Goal: Information Seeking & Learning: Learn about a topic

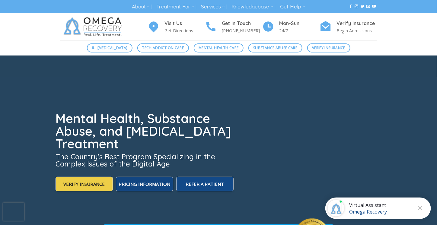
click at [154, 184] on span "Pricing Information" at bounding box center [145, 184] width 52 height 6
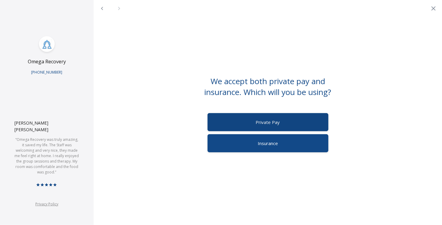
click at [283, 128] on label "Private Pay" at bounding box center [267, 122] width 121 height 18
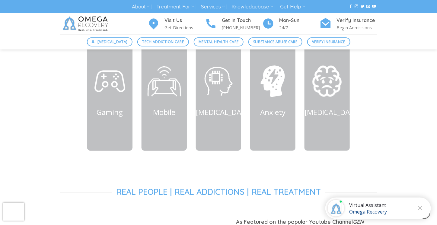
scroll to position [332, 0]
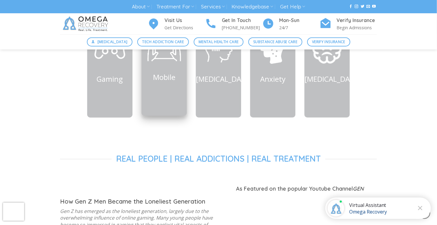
click at [168, 89] on div "Mobile" at bounding box center [164, 59] width 45 height 62
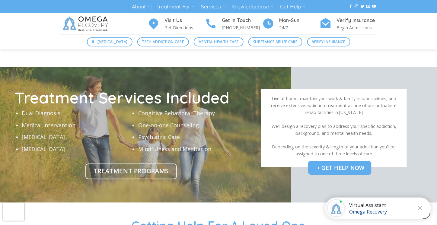
scroll to position [1782, 0]
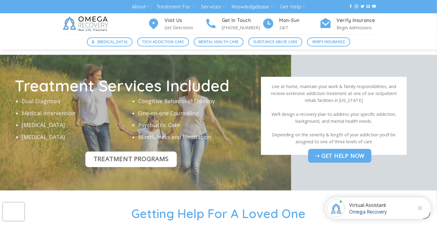
click at [141, 154] on span "Treatment Programs" at bounding box center [131, 159] width 75 height 10
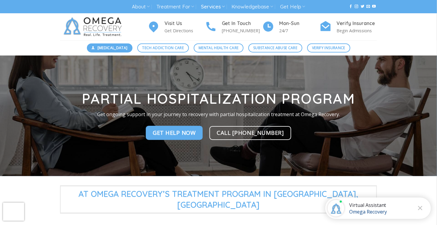
click at [120, 49] on span "[MEDICAL_DATA]" at bounding box center [113, 48] width 30 height 6
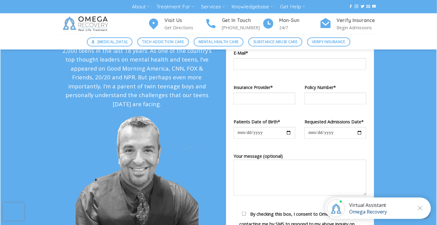
scroll to position [755, 0]
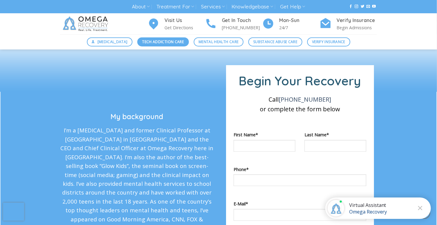
click at [157, 45] on link "Tech Addiction Care" at bounding box center [163, 41] width 52 height 9
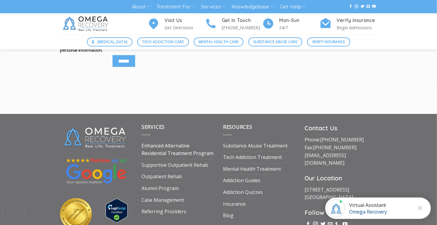
scroll to position [906, 0]
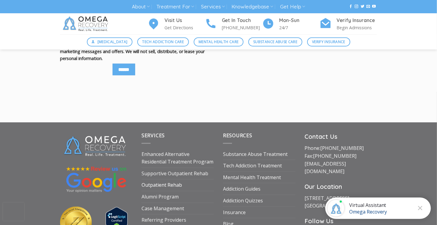
click at [156, 186] on link "Outpatient Rehab" at bounding box center [162, 185] width 40 height 11
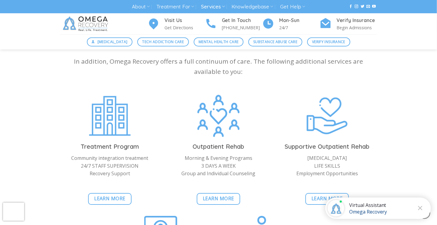
scroll to position [574, 0]
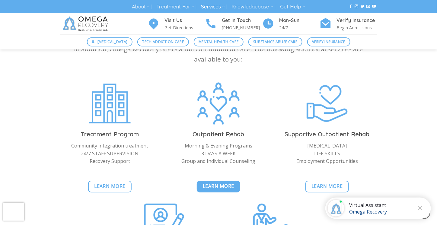
click at [215, 185] on span "Learn More" at bounding box center [218, 187] width 31 height 8
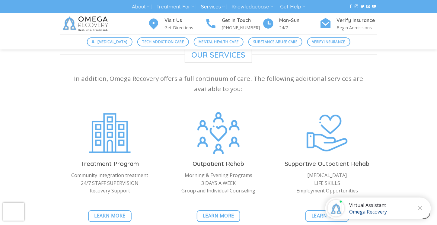
scroll to position [574, 0]
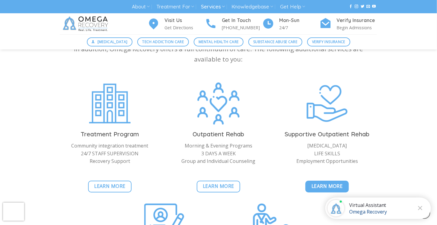
click at [320, 181] on link "Learn More" at bounding box center [328, 187] width 44 height 12
